Goal: Task Accomplishment & Management: Use online tool/utility

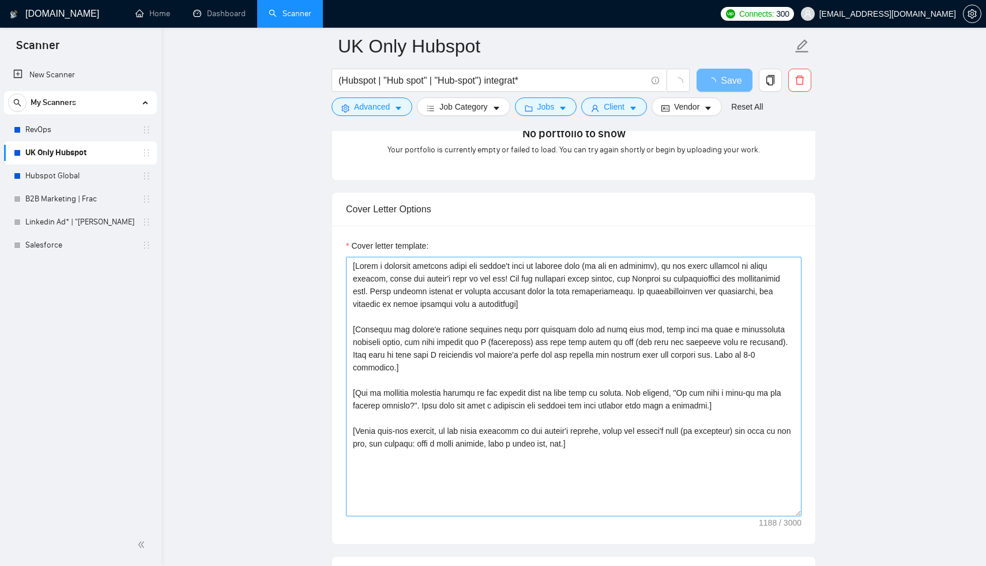
scroll to position [1137, 0]
